Goal: Information Seeking & Learning: Learn about a topic

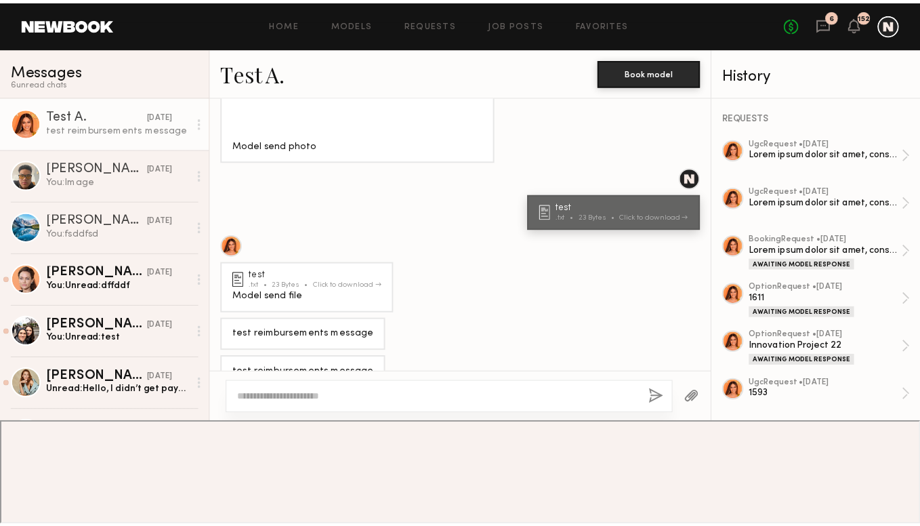
scroll to position [820, 0]
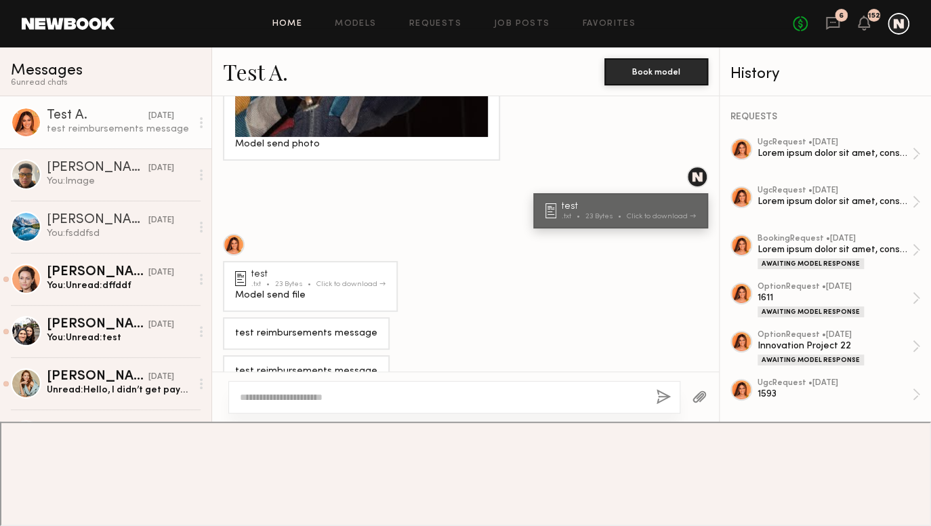
click at [288, 21] on link "Home" at bounding box center [287, 24] width 30 height 9
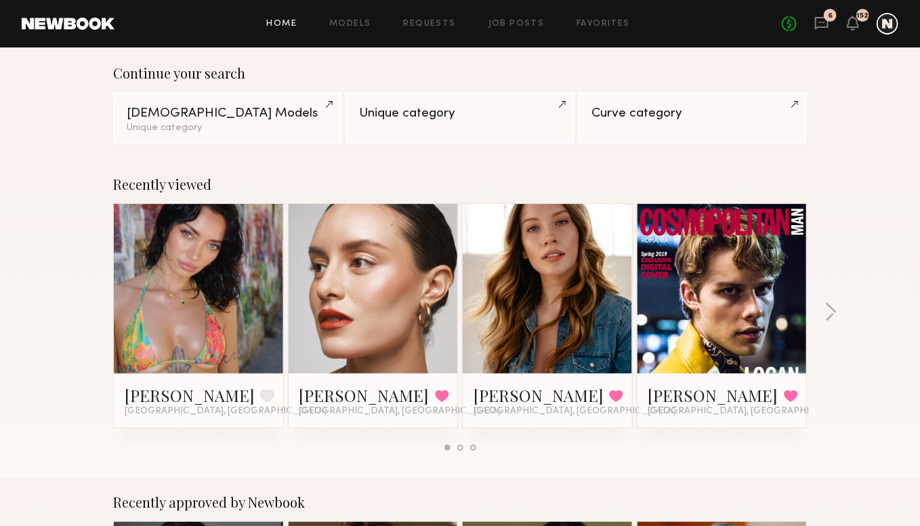
scroll to position [135, 0]
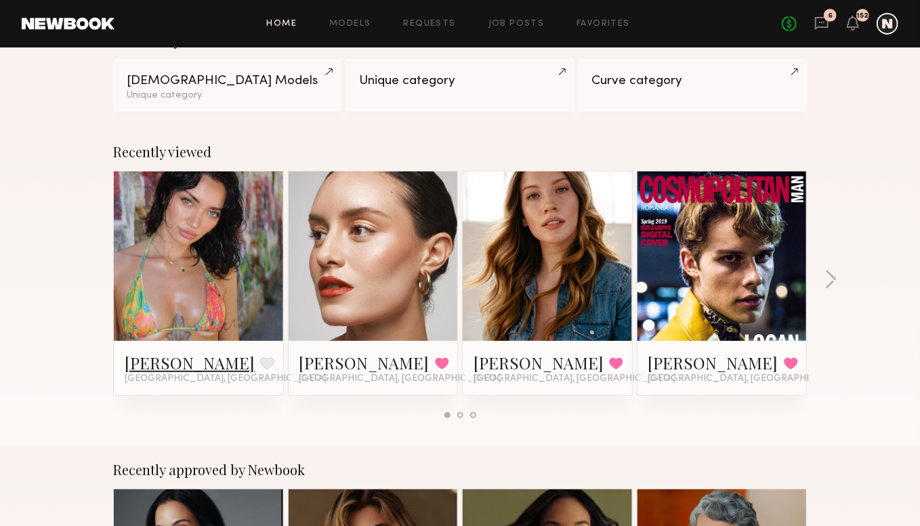
click at [161, 360] on link "[PERSON_NAME]" at bounding box center [190, 363] width 130 height 22
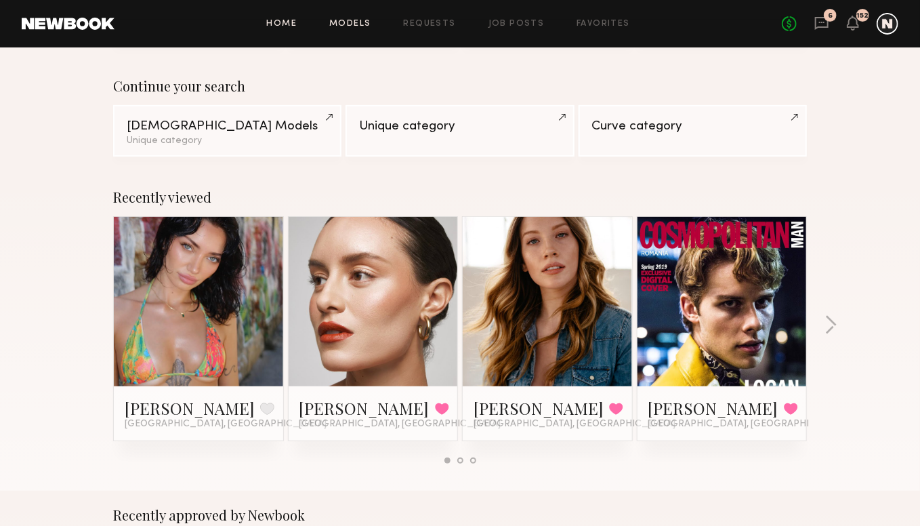
scroll to position [68, 0]
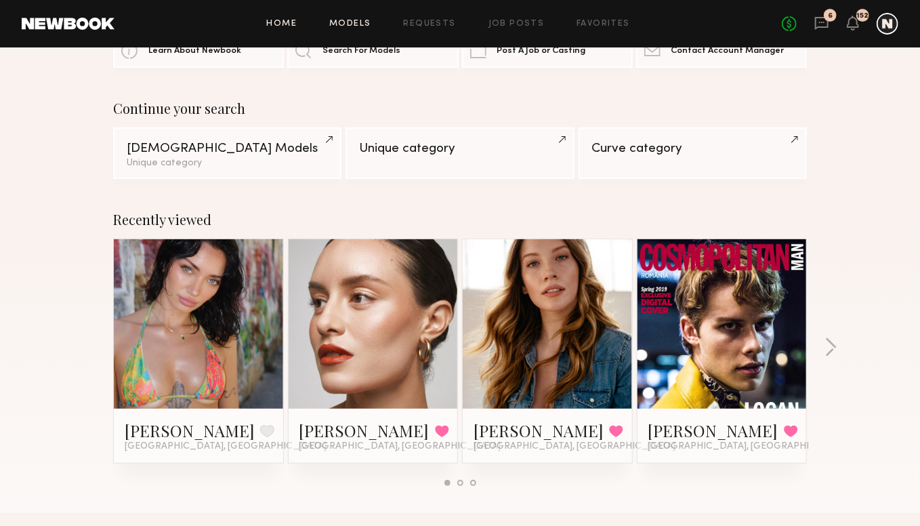
click at [366, 20] on link "Models" at bounding box center [349, 24] width 41 height 9
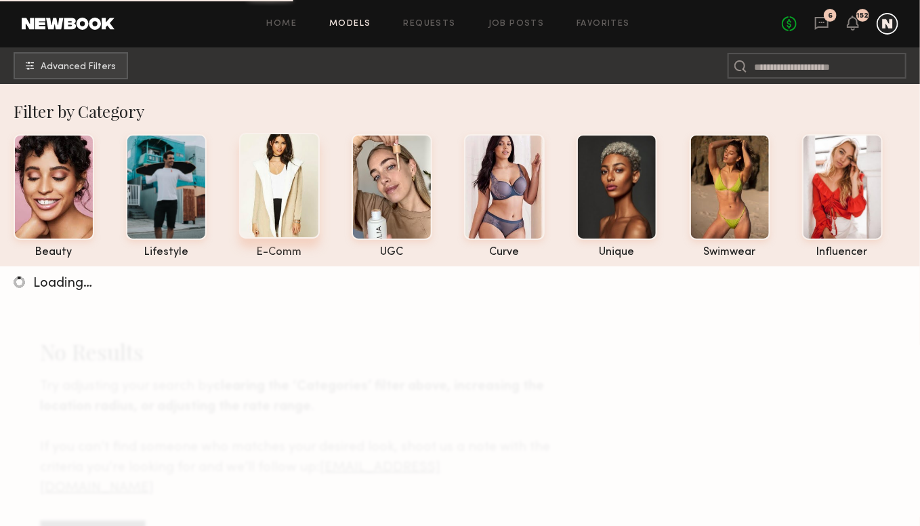
click at [263, 177] on div at bounding box center [279, 186] width 81 height 106
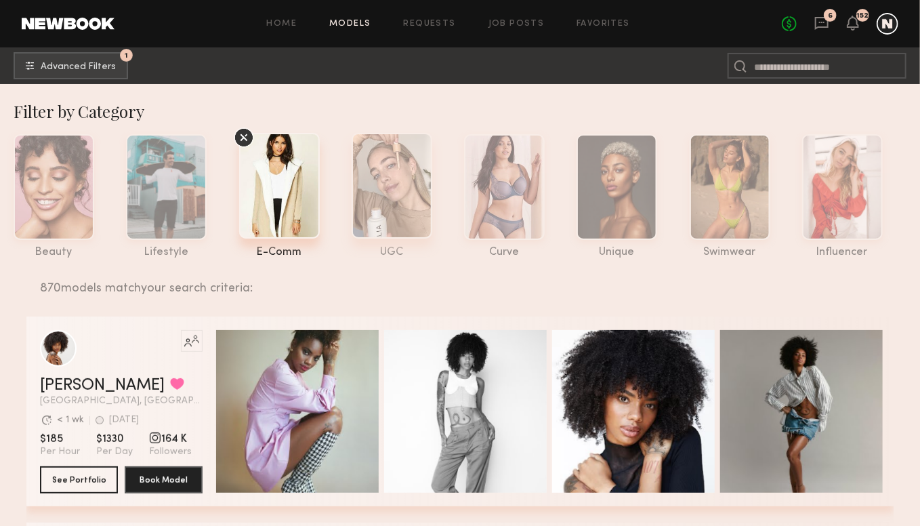
click at [398, 218] on div at bounding box center [392, 186] width 81 height 106
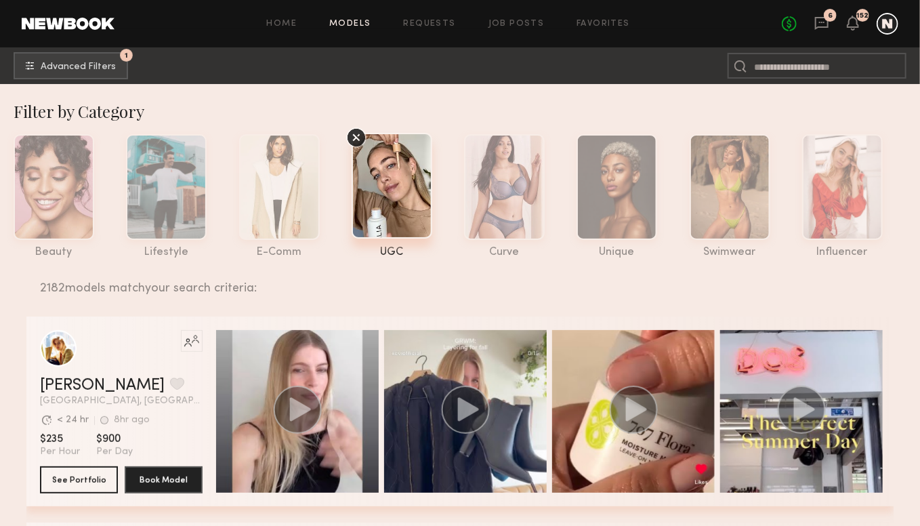
click at [460, 184] on div "beauty lifestyle e-comm UGC curve unique swimwear influencer" at bounding box center [456, 192] width 928 height 131
click at [477, 188] on div at bounding box center [504, 186] width 81 height 106
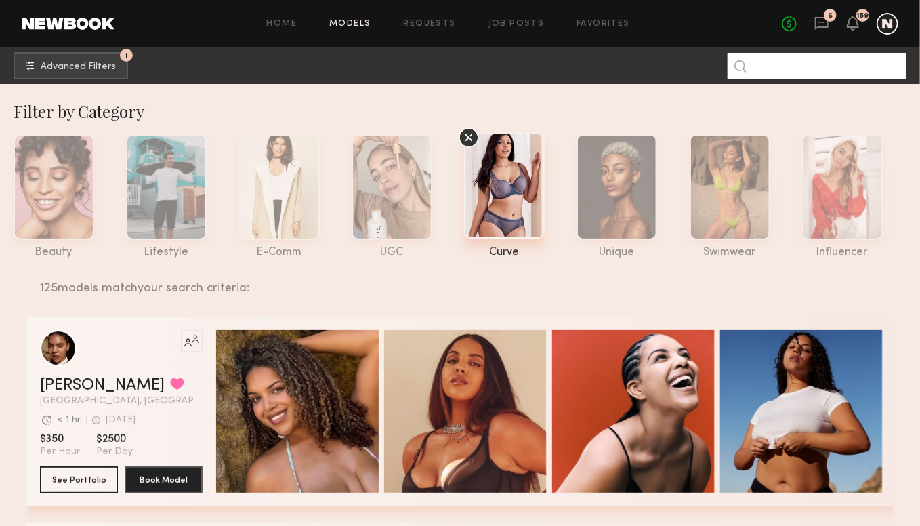
click at [765, 71] on input at bounding box center [816, 66] width 179 height 26
type input "****"
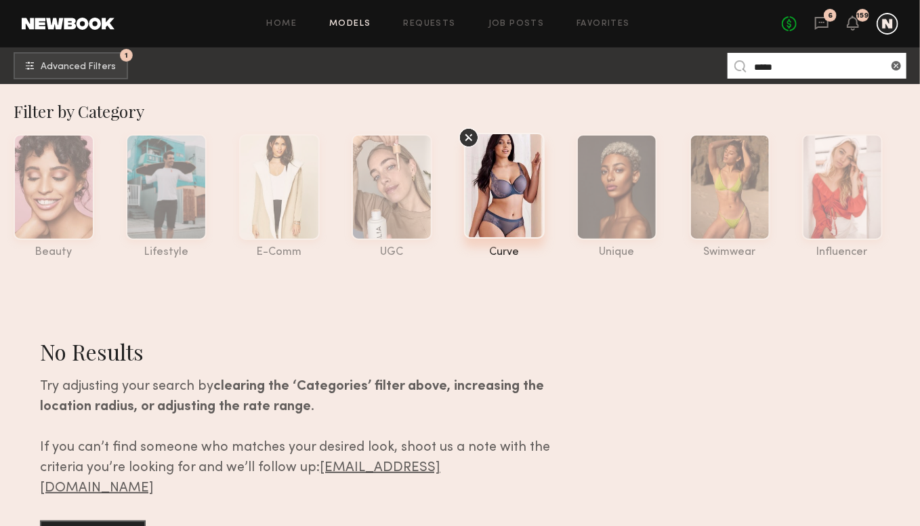
click at [517, 30] on div "Home Models Requests Job Posts Favorites Sign Out No fees up to $5,000 6 159" at bounding box center [506, 24] width 784 height 22
click at [517, 25] on link "Job Posts" at bounding box center [516, 24] width 56 height 9
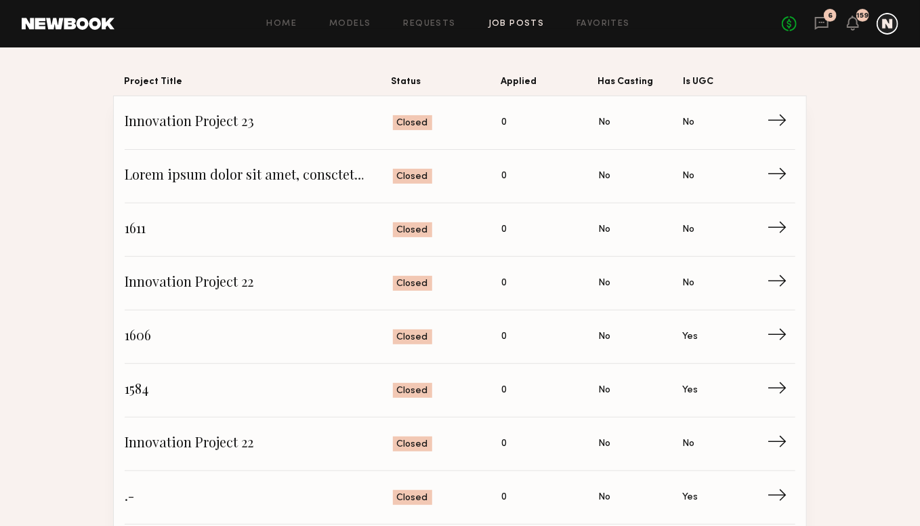
scroll to position [135, 0]
